Goal: Communication & Community: Answer question/provide support

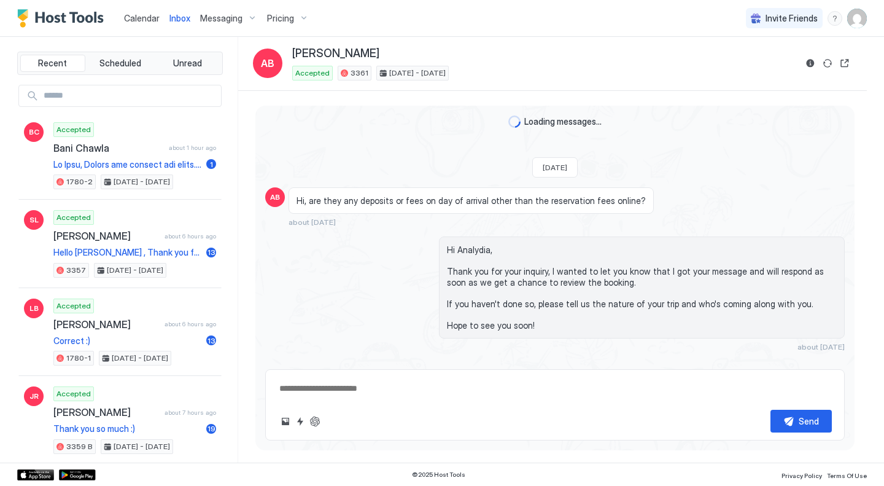
scroll to position [2109, 0]
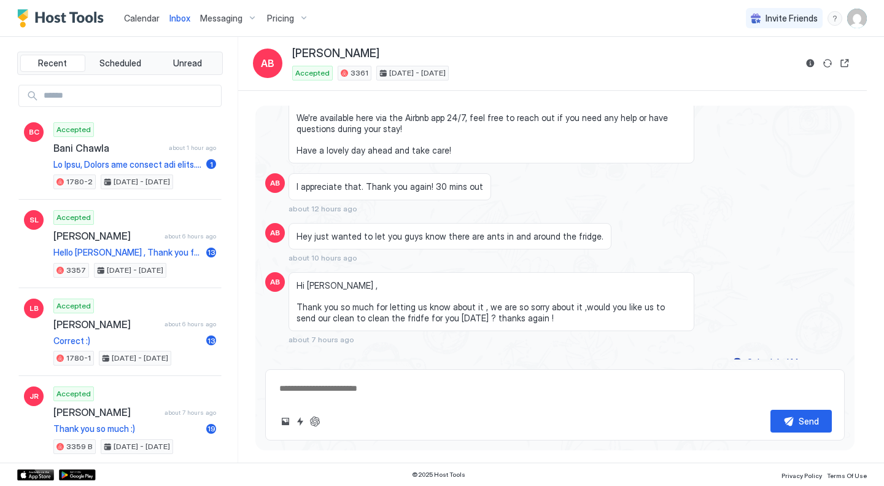
click at [174, 18] on span "Inbox" at bounding box center [180, 18] width 21 height 10
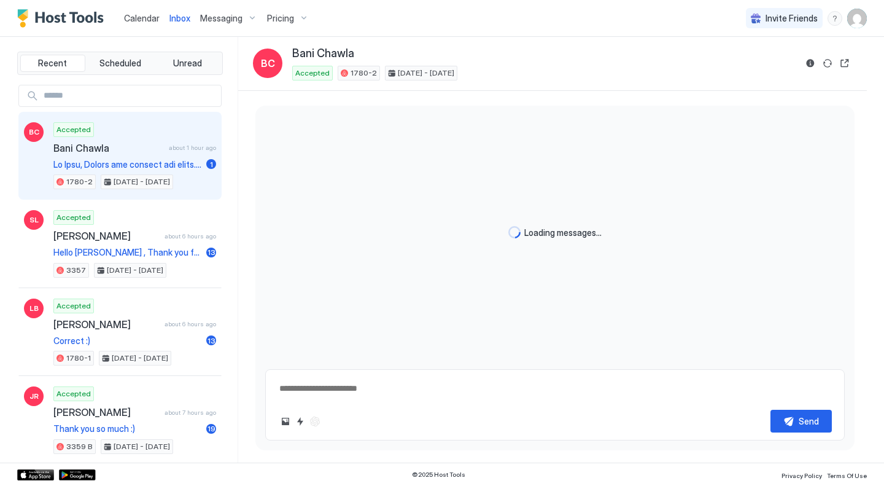
type textarea "*"
click at [136, 16] on span "Calendar" at bounding box center [142, 18] width 36 height 10
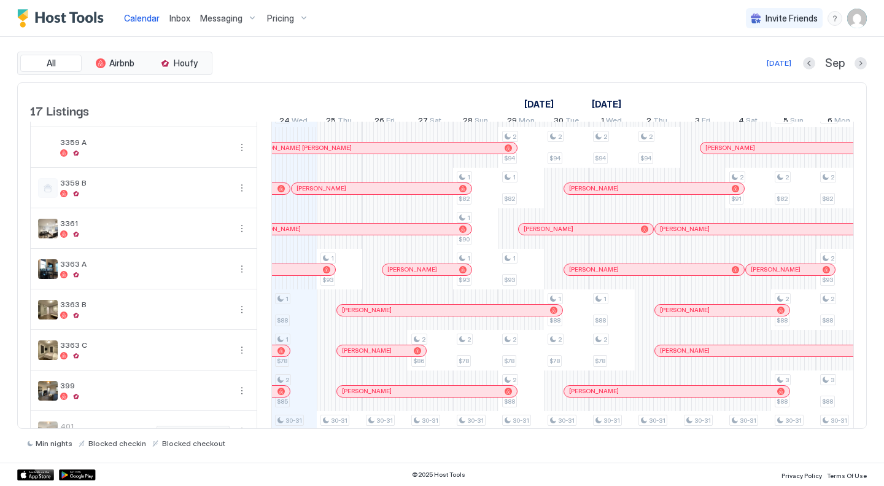
scroll to position [217, 0]
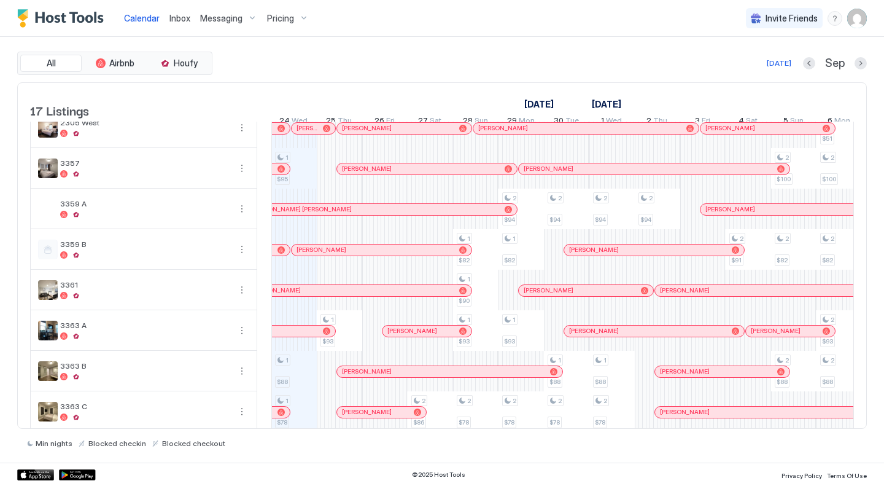
click at [388, 88] on div "September 2025 October 2025 9 Tue 10 Wed 11 Thu 12 Fri 13 Sat 14 Sun 15 Mon 16 …" at bounding box center [562, 107] width 583 height 48
